Goal: Navigation & Orientation: Understand site structure

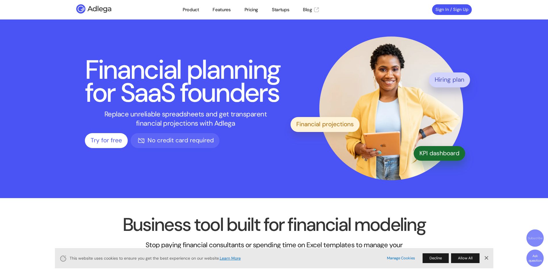
click at [486, 257] on link "Dismiss Banner" at bounding box center [486, 258] width 9 height 9
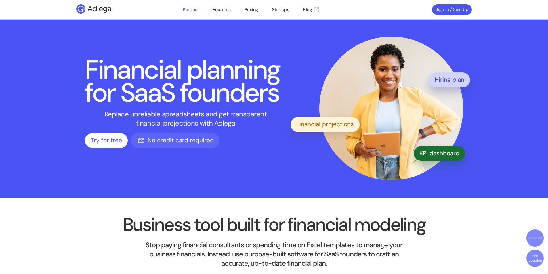
click at [197, 12] on link "Product" at bounding box center [191, 9] width 16 height 7
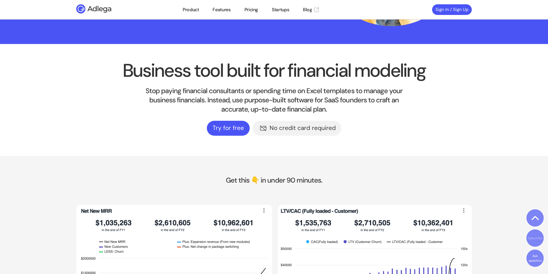
scroll to position [198, 0]
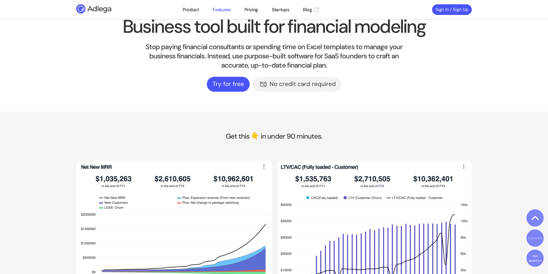
click at [231, 7] on link "Features" at bounding box center [222, 9] width 18 height 7
drag, startPoint x: 275, startPoint y: 7, endPoint x: 277, endPoint y: 10, distance: 3.9
click at [274, 7] on link "Startups" at bounding box center [280, 9] width 17 height 7
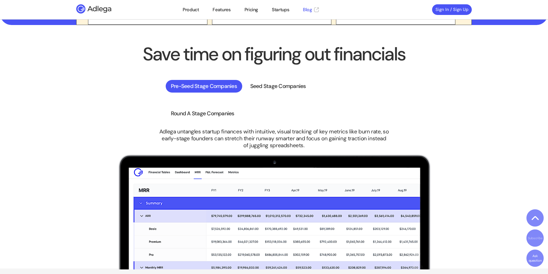
scroll to position [1205, 0]
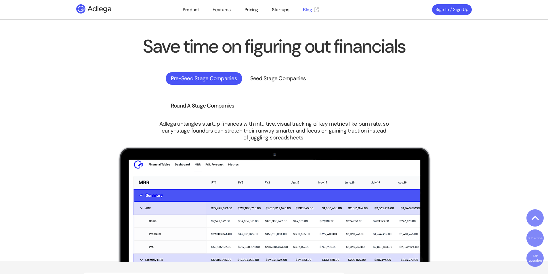
click at [309, 12] on link "Blog" at bounding box center [311, 9] width 16 height 7
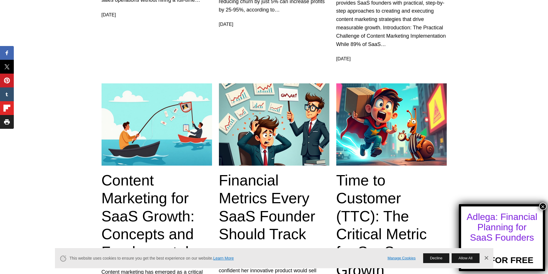
scroll to position [662, 0]
